Goal: Task Accomplishment & Management: Manage account settings

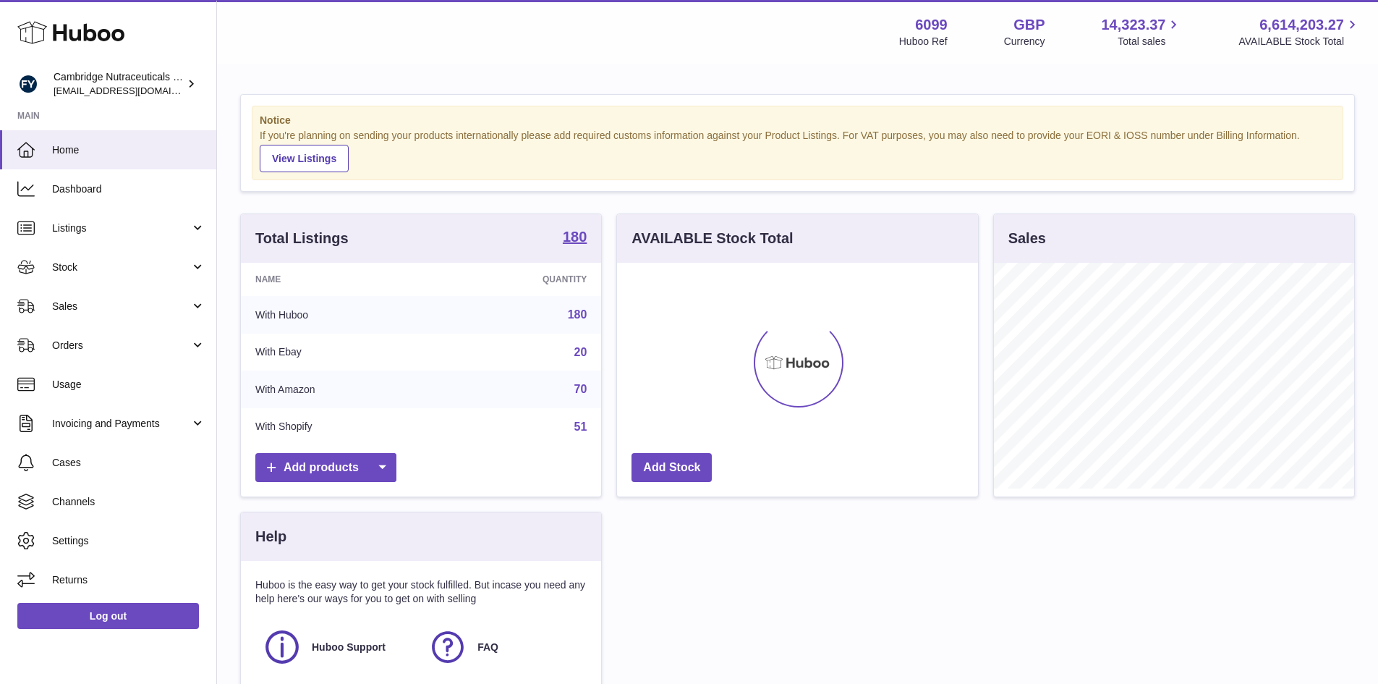
scroll to position [226, 361]
click at [62, 267] on span "Stock" at bounding box center [121, 267] width 138 height 14
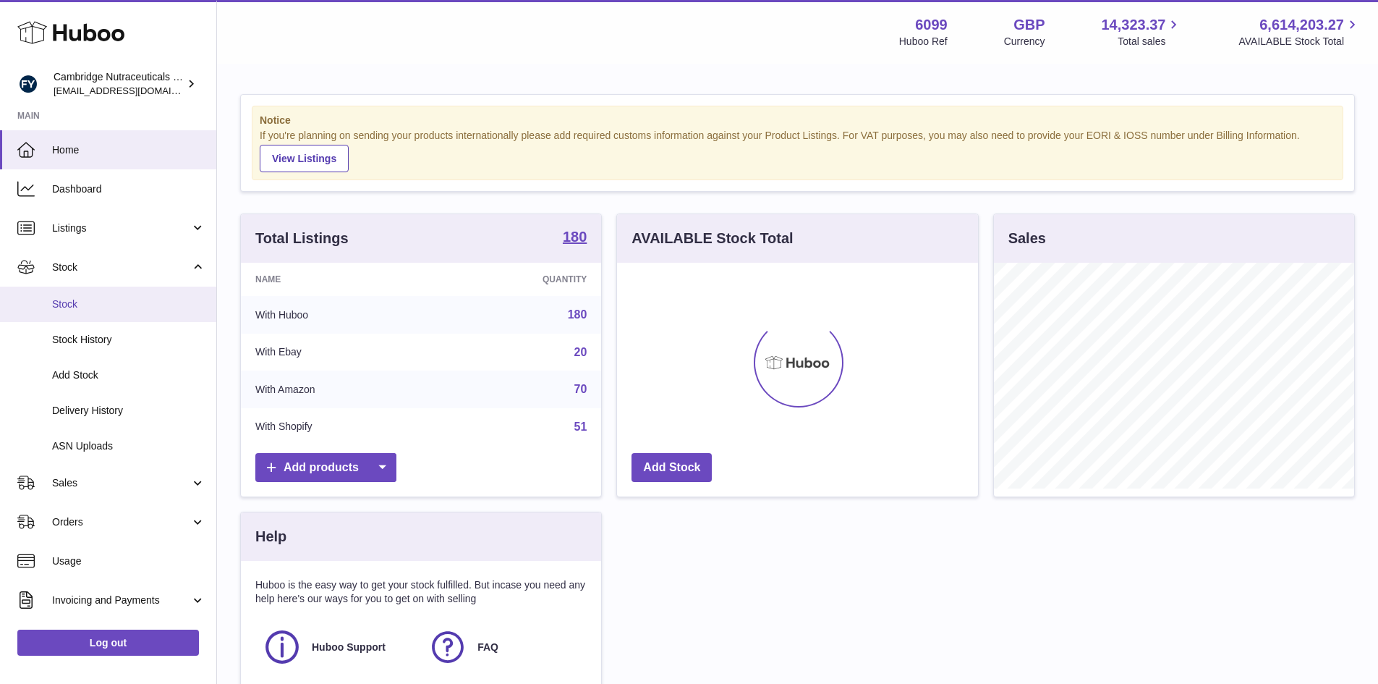
click at [63, 304] on span "Stock" at bounding box center [128, 304] width 153 height 14
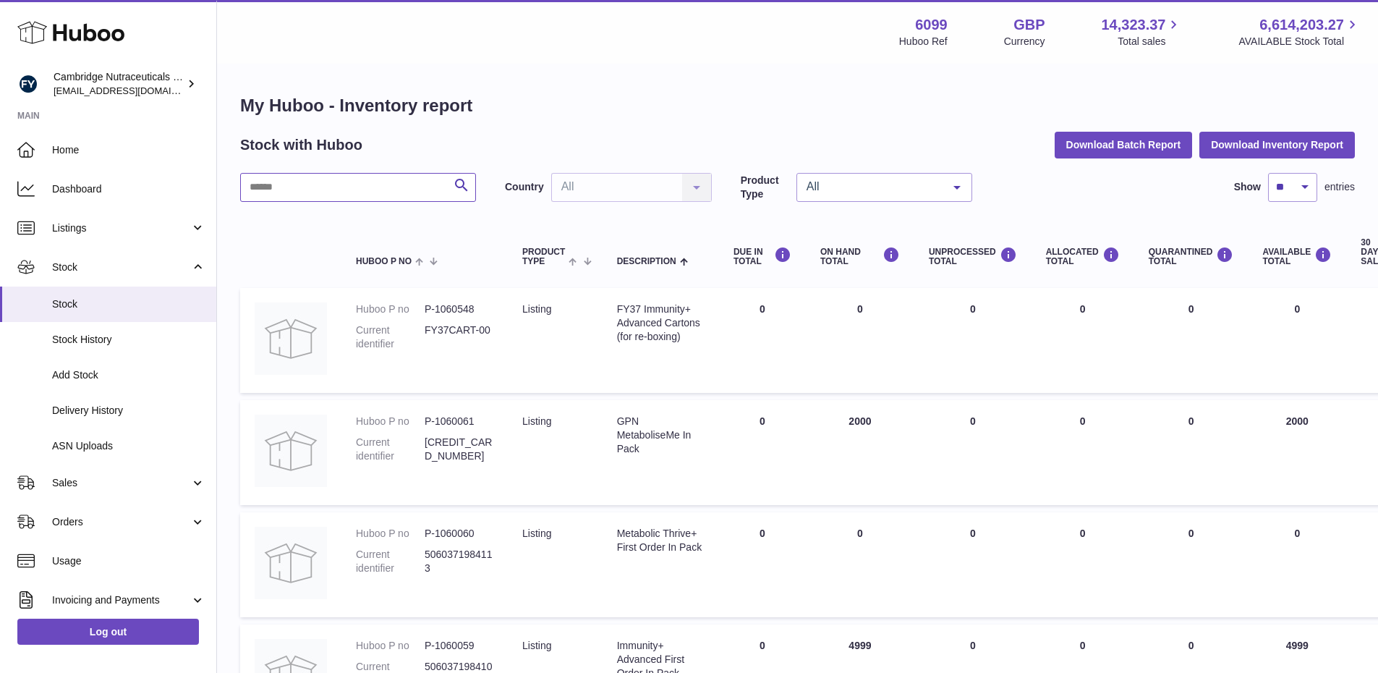
click at [362, 195] on input "text" at bounding box center [358, 187] width 236 height 29
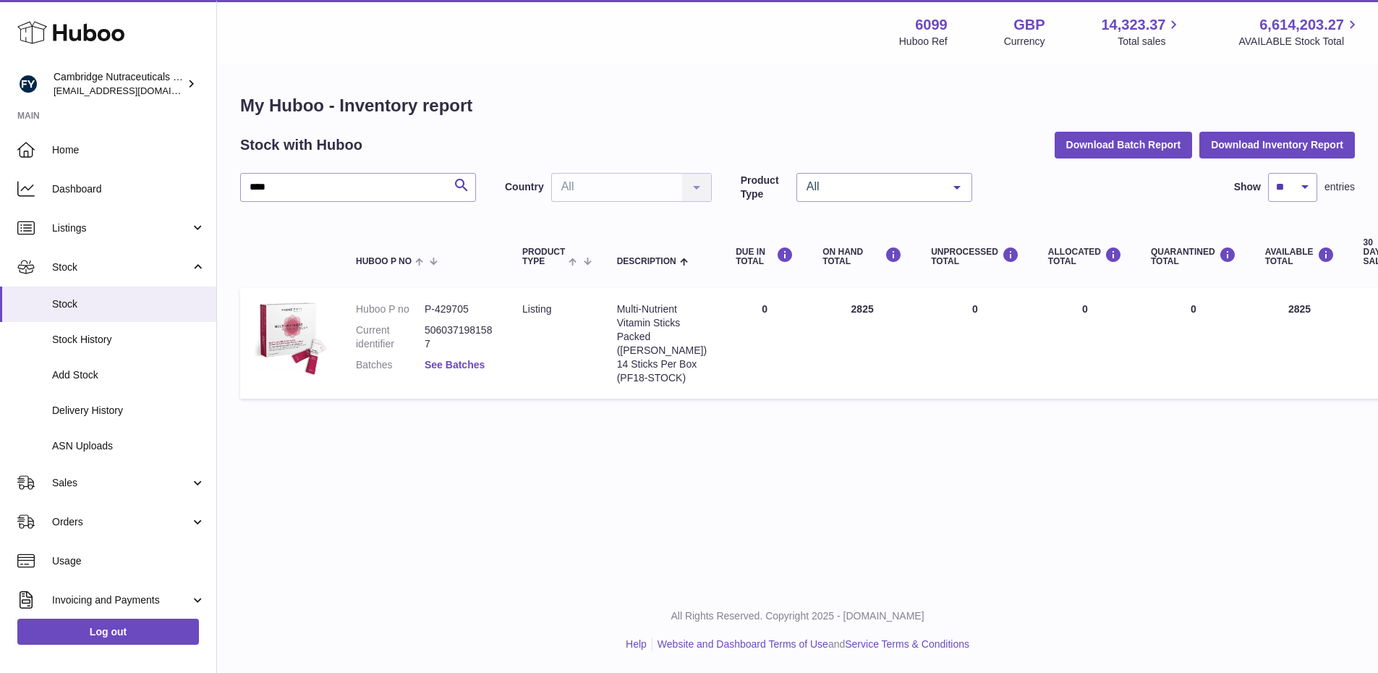
click at [447, 365] on link "See Batches" at bounding box center [455, 365] width 60 height 12
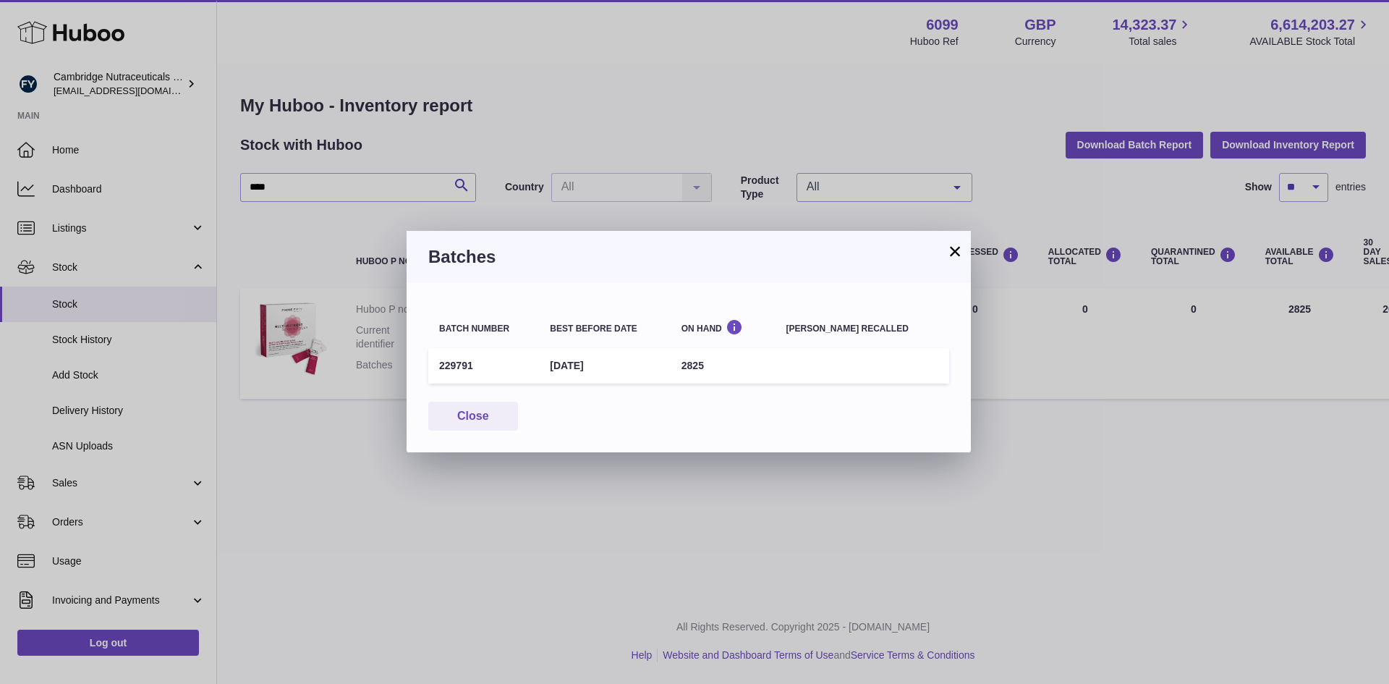
click at [953, 251] on button "×" at bounding box center [954, 250] width 17 height 17
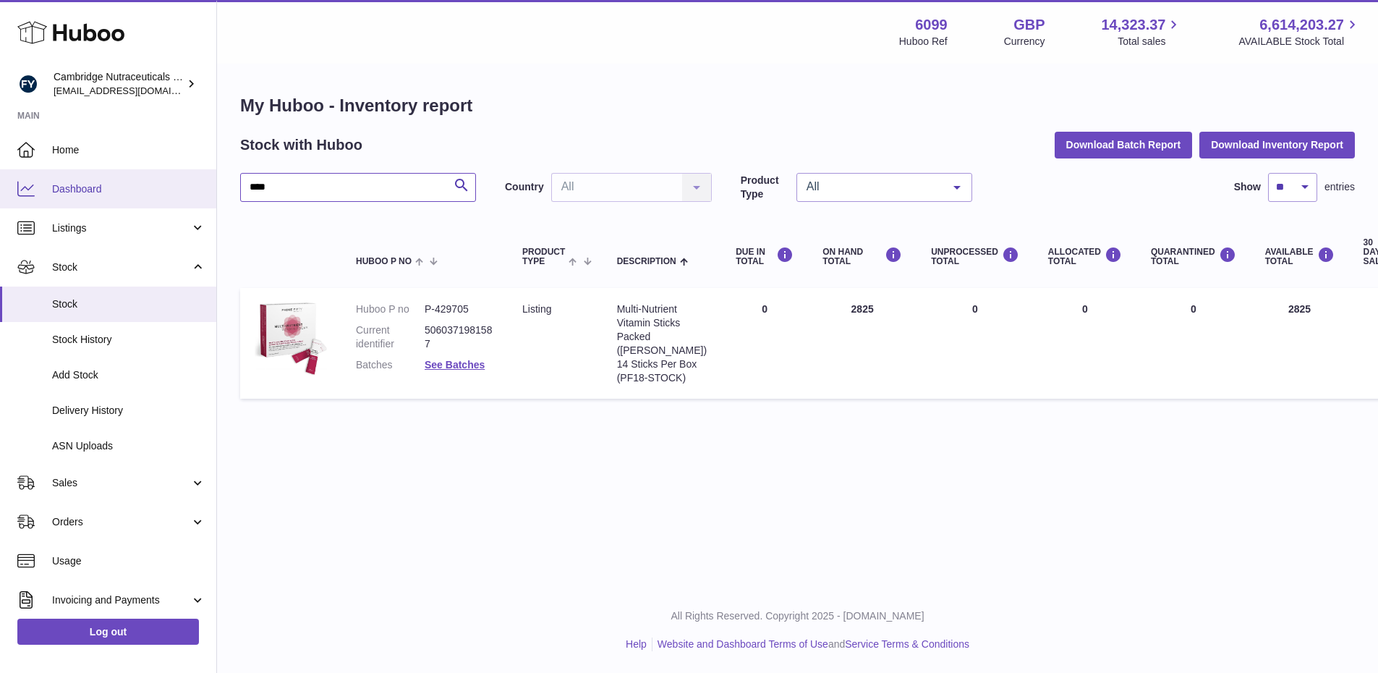
drag, startPoint x: 312, startPoint y: 187, endPoint x: 77, endPoint y: 205, distance: 236.5
click at [82, 205] on div "Huboo Cambridge Nutraceuticals Ltd [EMAIL_ADDRESS][DOMAIN_NAME] Main Home Dashb…" at bounding box center [689, 336] width 1378 height 673
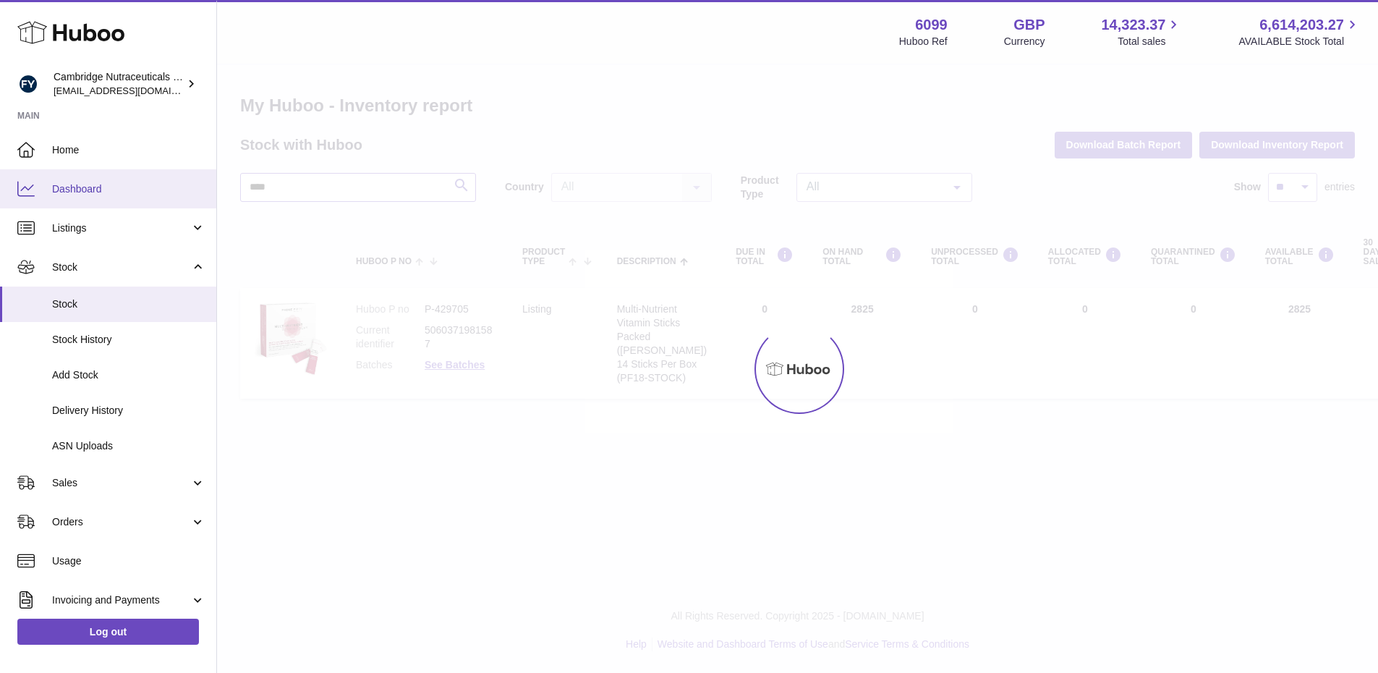
type input "****"
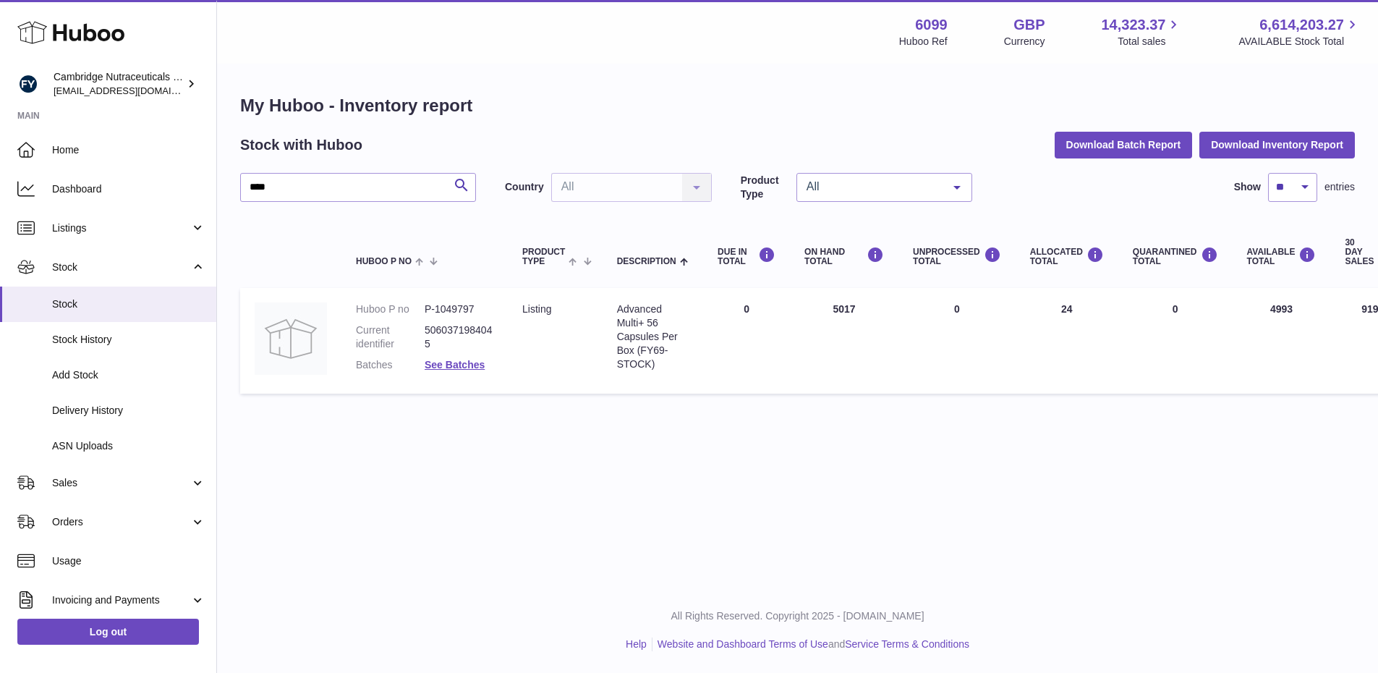
scroll to position [11, 0]
drag, startPoint x: 759, startPoint y: 672, endPoint x: 968, endPoint y: 670, distance: 209.0
click at [968, 670] on div "All Rights Reserved. Copyright 2025 - [DOMAIN_NAME] Help Website and Dashboard …" at bounding box center [797, 629] width 1161 height 85
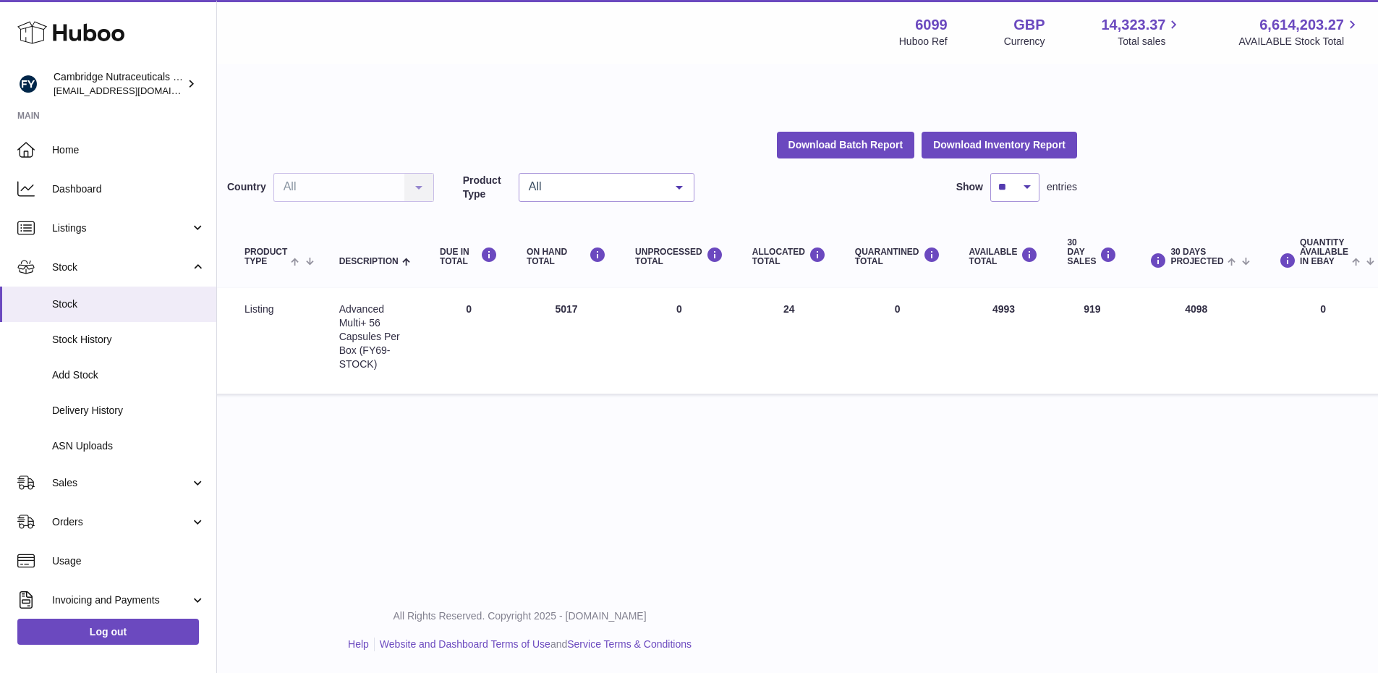
scroll to position [11, 279]
